Goal: Check status: Check status

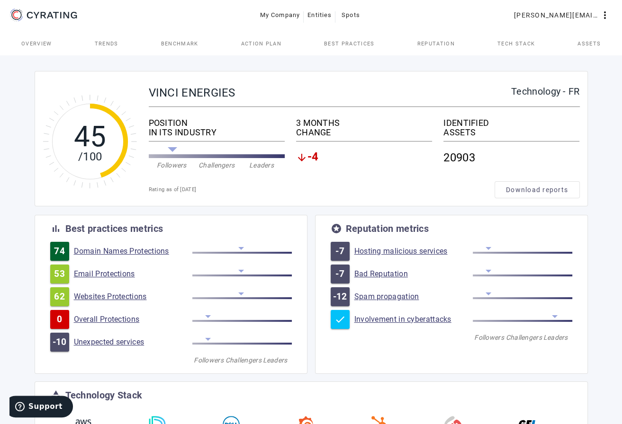
click at [27, 76] on div "45 /100 VINCI ENERGIES Technology - FR POSITION IN ITS INDUSTRY Followers Chall…" at bounding box center [311, 354] width 622 height 602
click at [89, 21] on link at bounding box center [76, 15] width 137 height 15
click at [72, 98] on icon "45 /100" at bounding box center [90, 141] width 95 height 95
click at [40, 64] on div "45 /100 VINCI ENERGIES Technology - FR POSITION IN ITS INDUSTRY Followers Chall…" at bounding box center [311, 353] width 568 height 583
click at [142, 27] on mat-toolbar-row "My Company Entities Spots quentin.bardel-marechal@vinci-energies.com more_vert" at bounding box center [311, 15] width 622 height 30
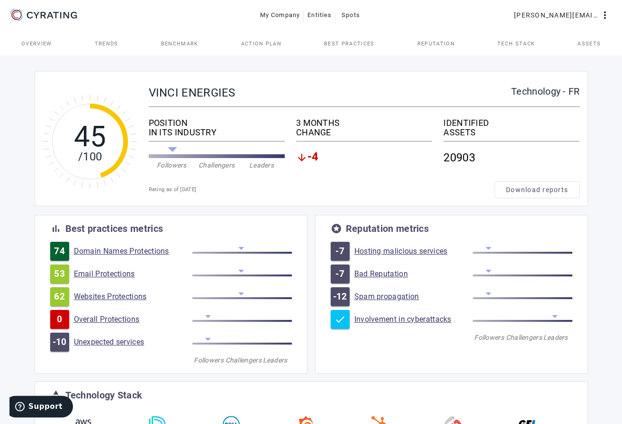
click at [7, 20] on mat-toolbar-row "My Company Entities Spots quentin.bardel-marechal@vinci-energies.com more_vert" at bounding box center [311, 15] width 622 height 30
click at [5, 62] on div "45 /100 VINCI ENERGIES Technology - FR POSITION IN ITS INDUSTRY Followers Chall…" at bounding box center [311, 354] width 622 height 602
click at [173, 56] on div "45 /100 VINCI ENERGIES Technology - FR POSITION IN ITS INDUSTRY Followers Chall…" at bounding box center [311, 354] width 622 height 602
